Goal: Transaction & Acquisition: Download file/media

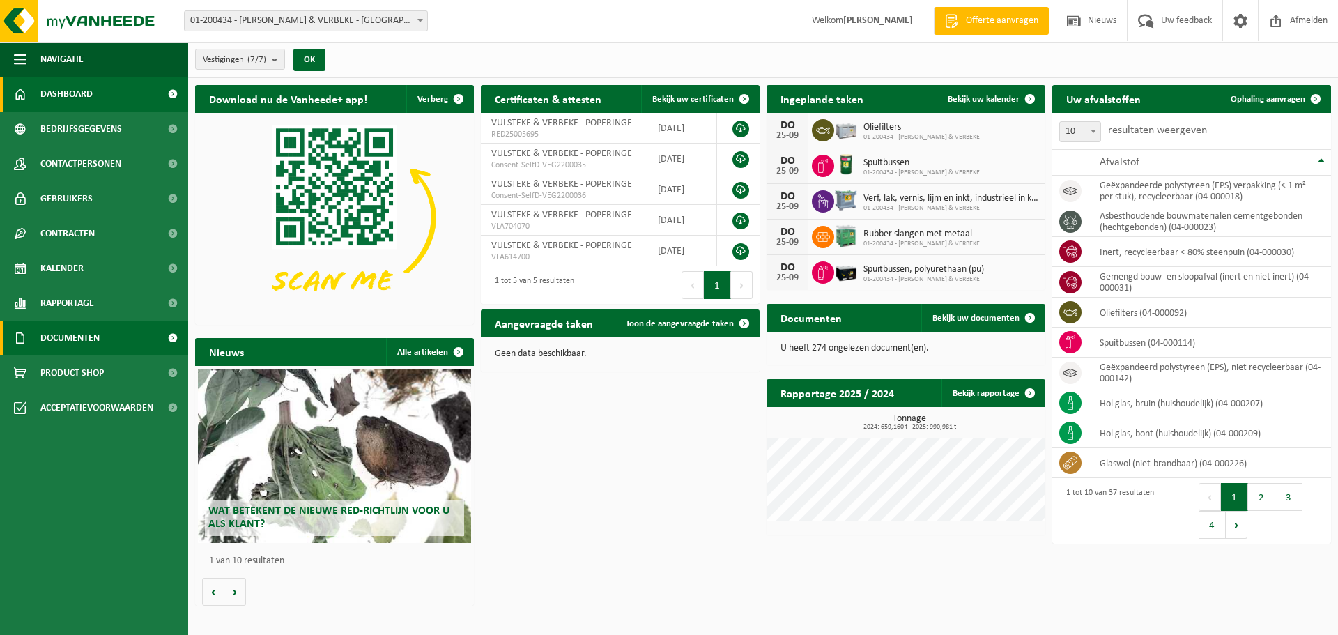
click at [47, 335] on span "Documenten" at bounding box center [69, 338] width 59 height 35
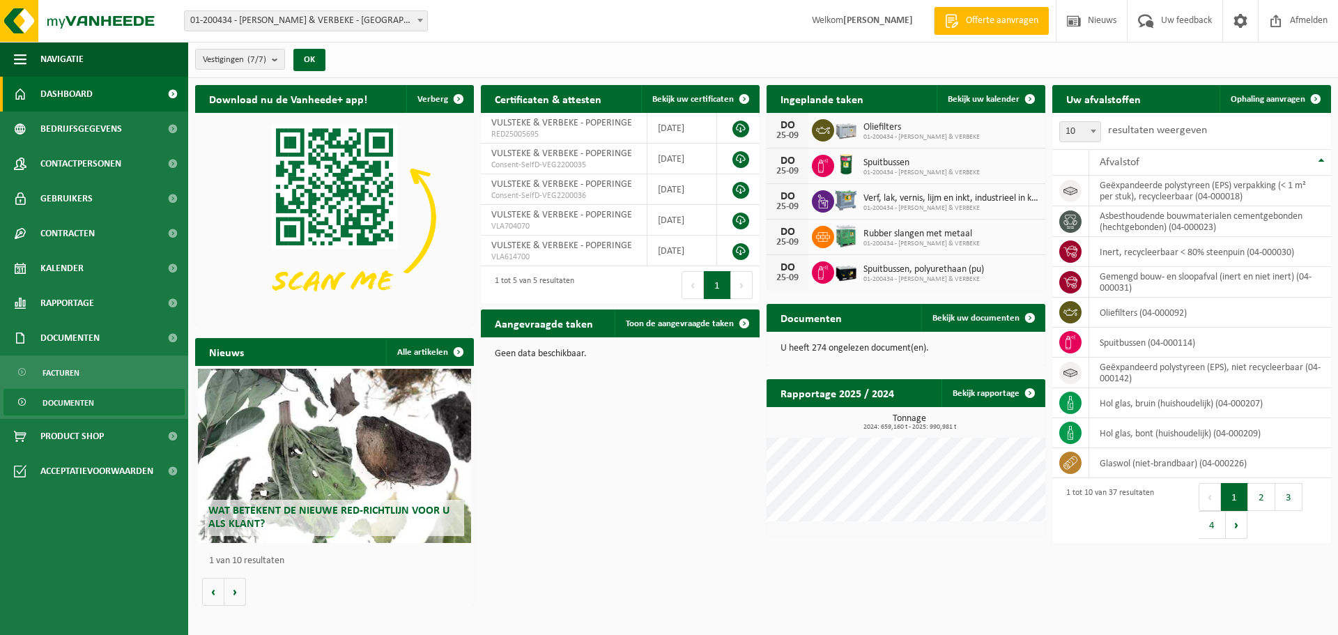
click at [53, 404] on span "Documenten" at bounding box center [69, 403] width 52 height 26
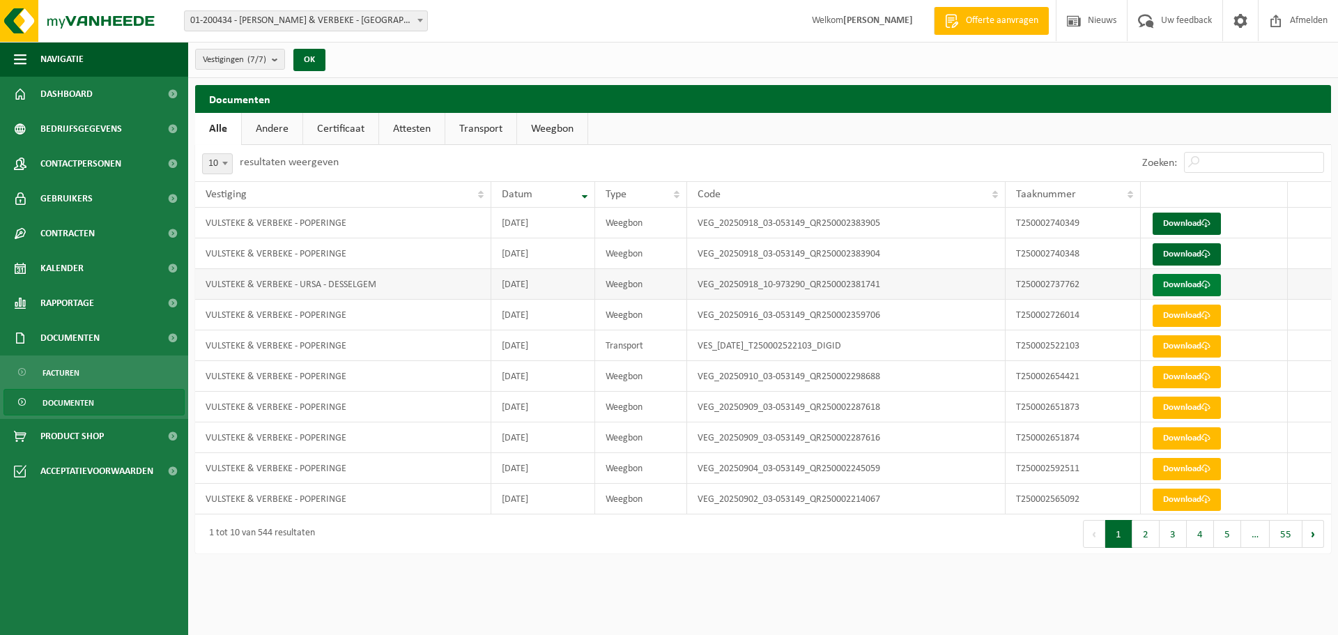
click at [1179, 279] on link "Download" at bounding box center [1187, 285] width 68 height 22
click at [1168, 248] on link "Download" at bounding box center [1187, 254] width 68 height 22
click at [1178, 219] on link "Download" at bounding box center [1187, 224] width 68 height 22
click at [1186, 283] on link "Download" at bounding box center [1187, 285] width 68 height 22
